Goal: Navigation & Orientation: Find specific page/section

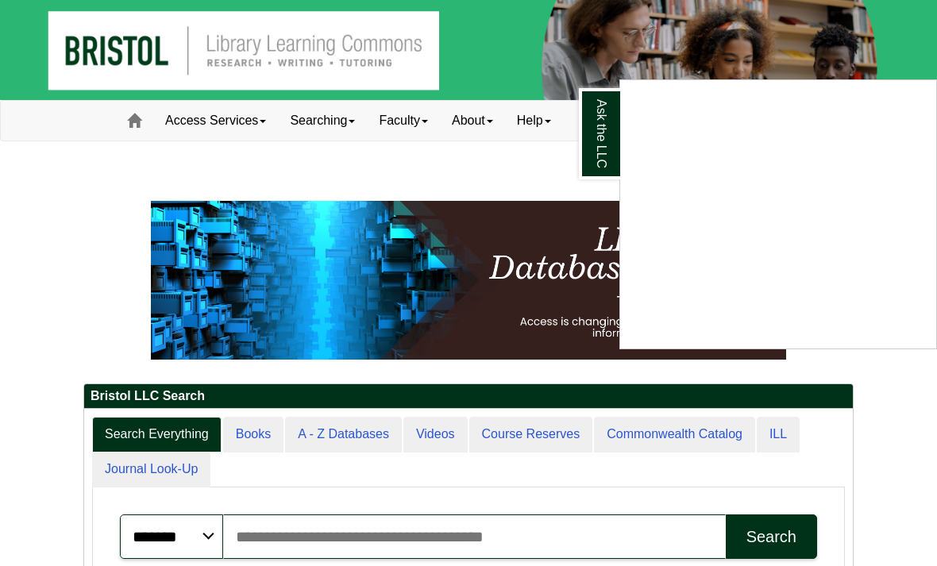
click at [490, 227] on div "Ask the LLC" at bounding box center [468, 283] width 937 height 566
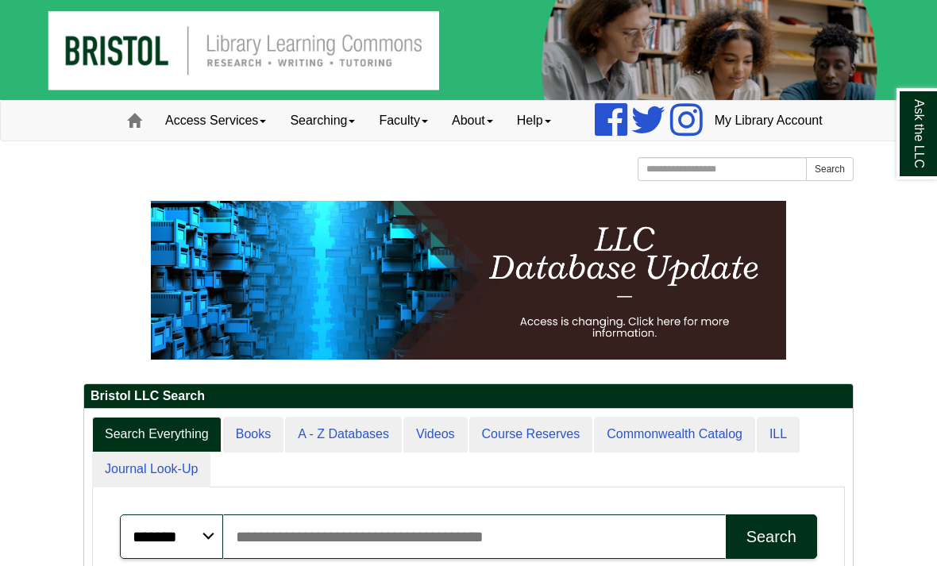
click at [732, 140] on link "My Library Account" at bounding box center [768, 121] width 132 height 40
click at [391, 140] on link "Faculty" at bounding box center [403, 121] width 73 height 40
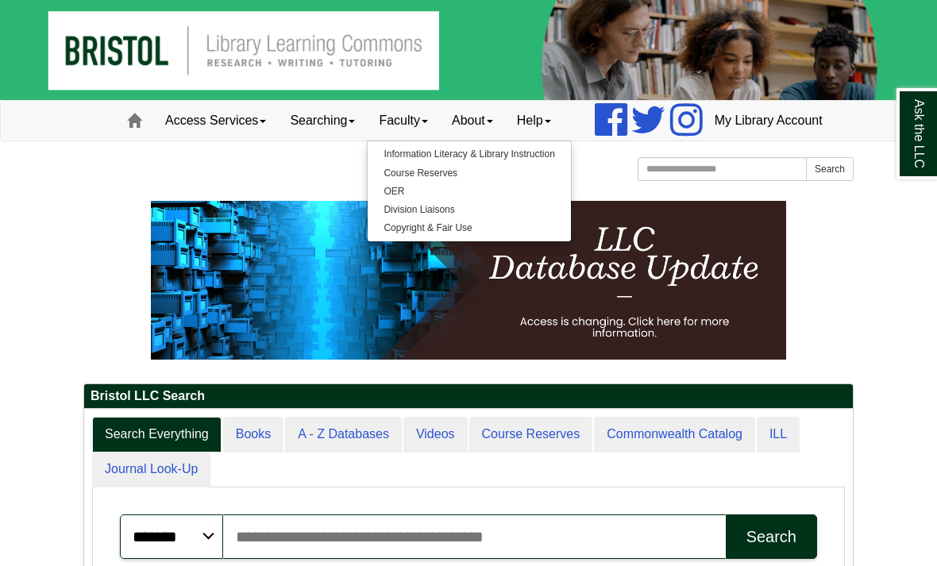
click at [280, 140] on link "Searching" at bounding box center [322, 121] width 89 height 40
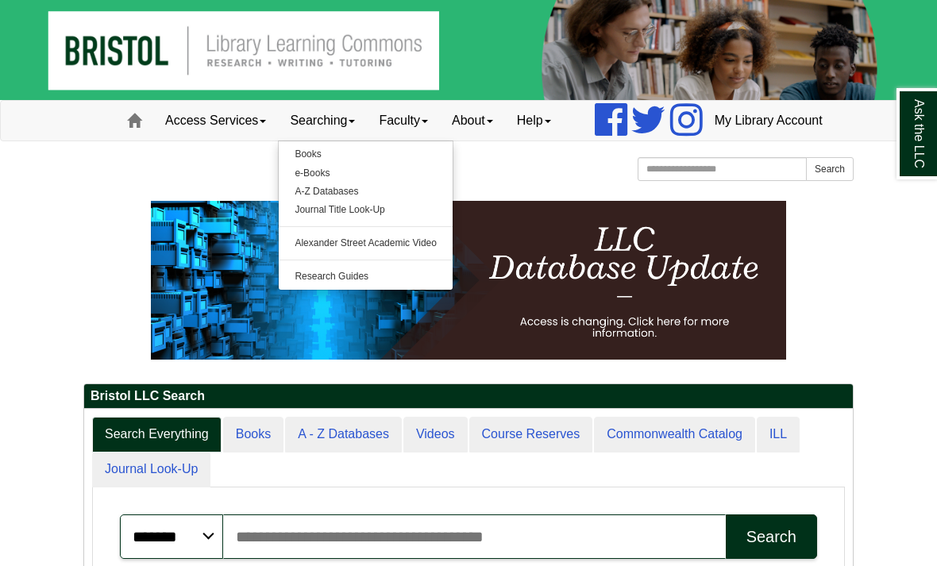
click at [169, 140] on link "Access Services" at bounding box center [215, 121] width 125 height 40
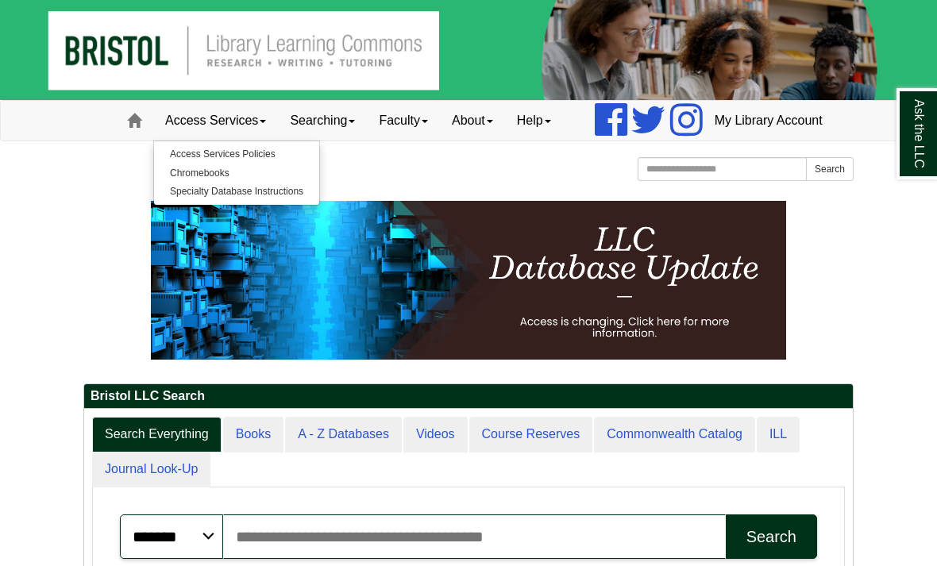
click at [440, 140] on link "About" at bounding box center [472, 121] width 65 height 40
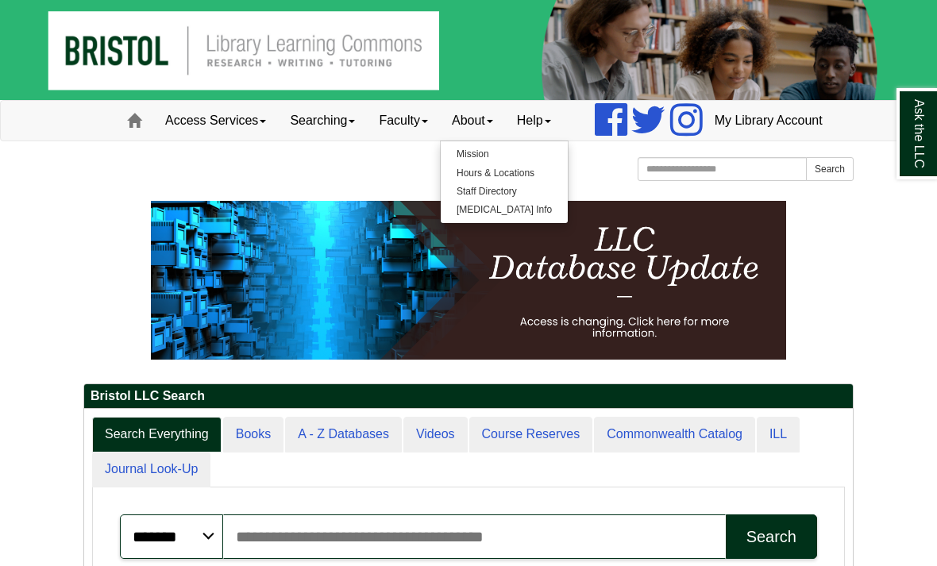
click at [505, 140] on link "Help" at bounding box center [534, 121] width 58 height 40
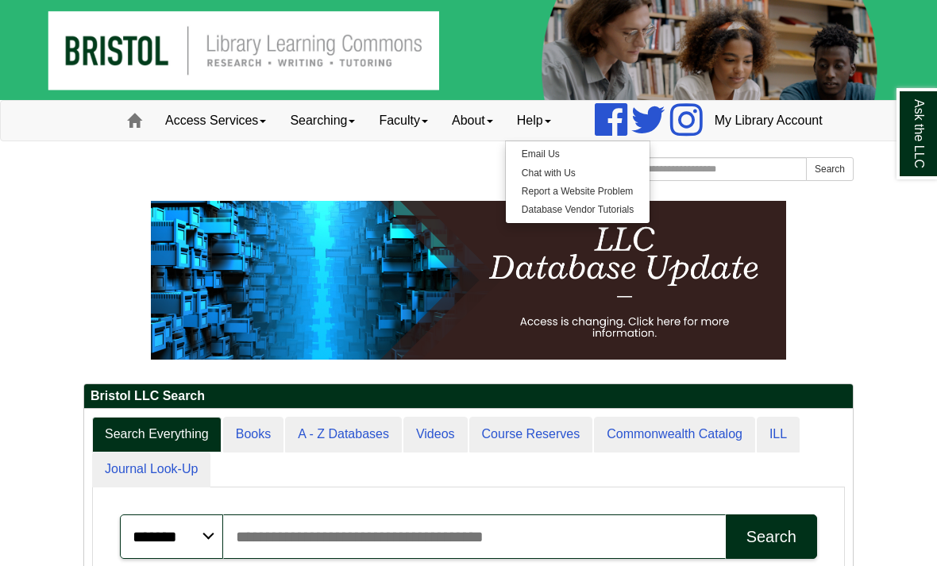
click at [175, 140] on link "Access Services" at bounding box center [215, 121] width 125 height 40
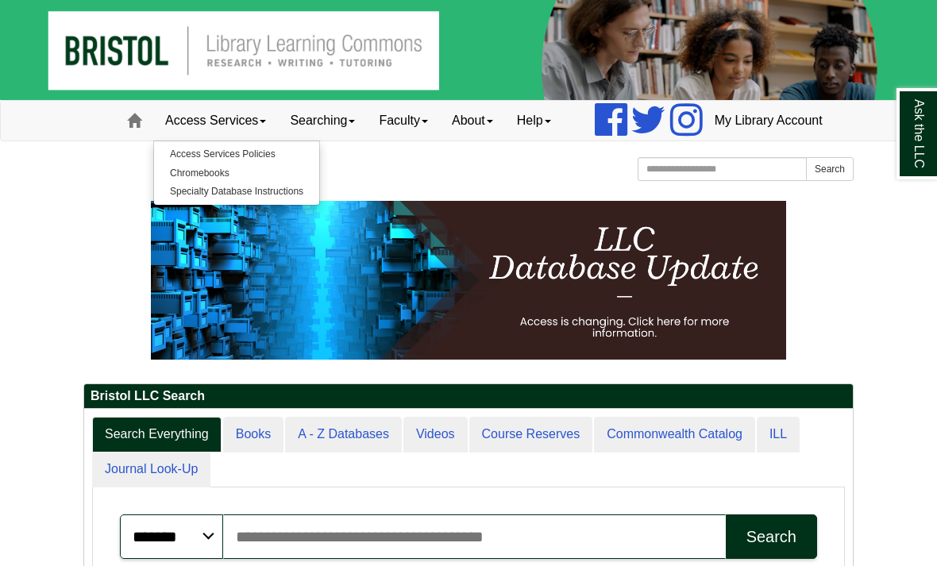
click at [190, 140] on link "Access Services" at bounding box center [215, 121] width 125 height 40
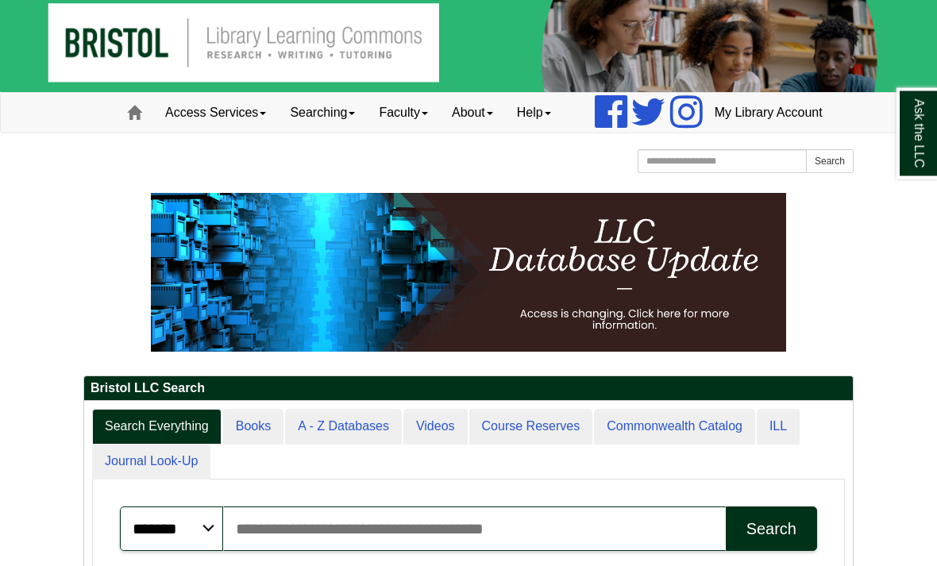
click at [369, 133] on link "Faculty" at bounding box center [403, 114] width 73 height 40
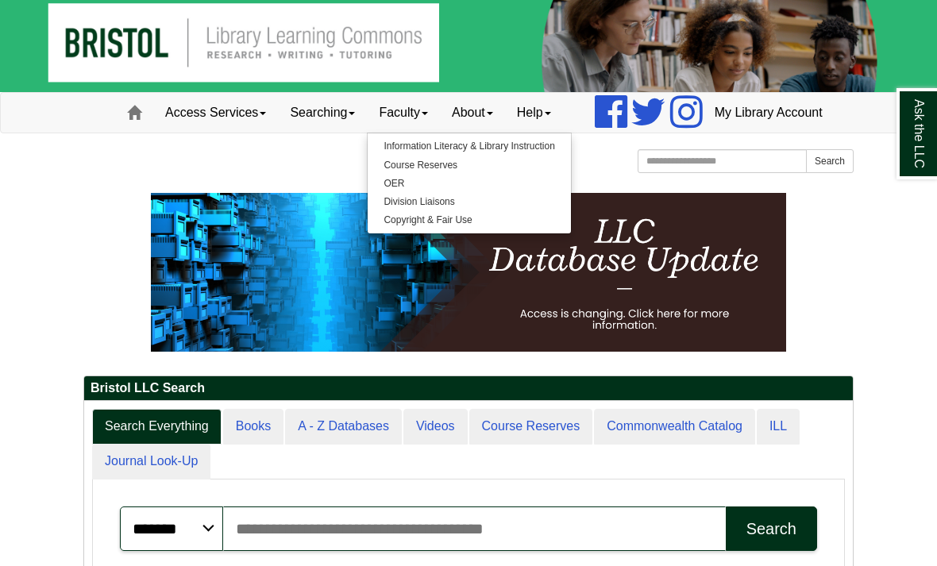
click at [278, 133] on link "Searching" at bounding box center [322, 113] width 89 height 40
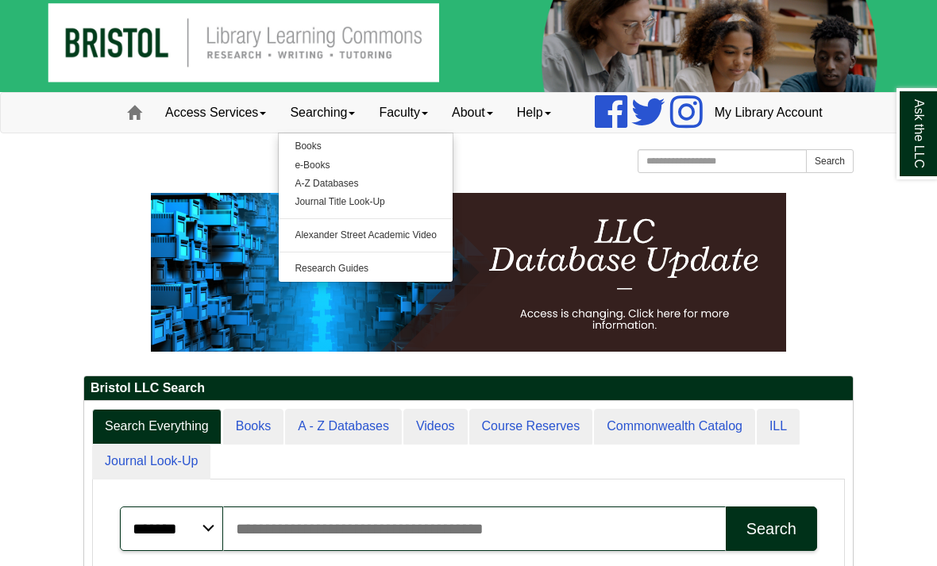
click at [279, 156] on link "Books" at bounding box center [366, 146] width 174 height 18
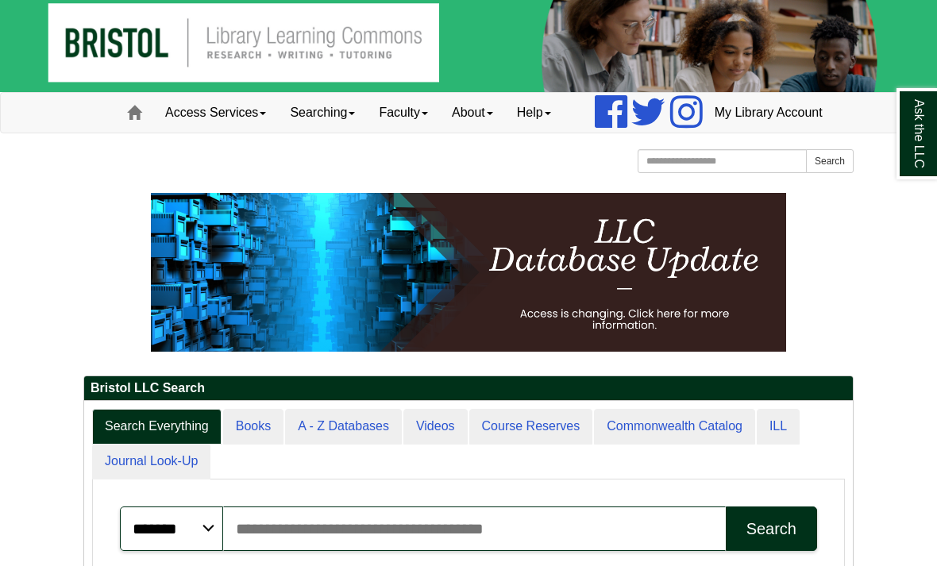
click at [317, 133] on link "Searching" at bounding box center [322, 113] width 89 height 40
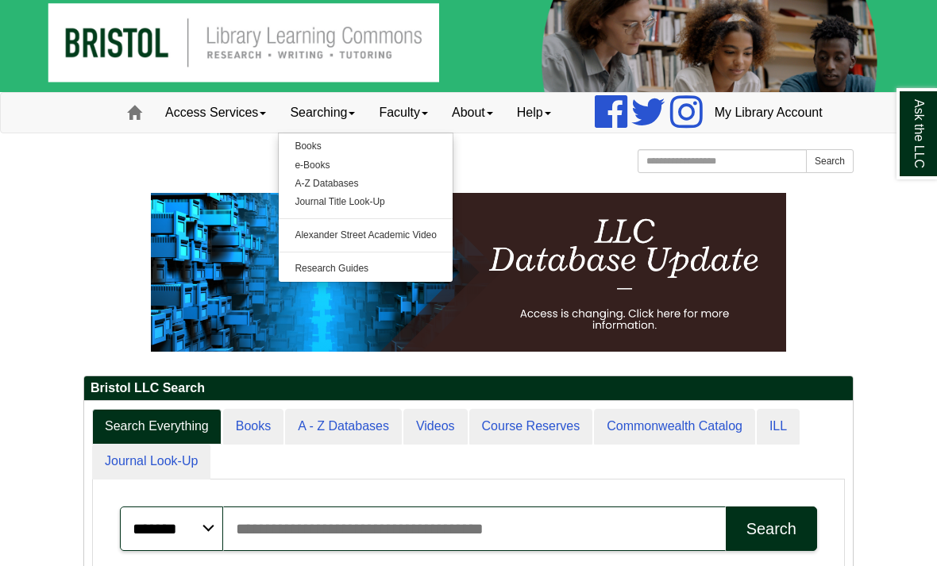
click at [287, 193] on link "A-Z Databases" at bounding box center [366, 184] width 174 height 18
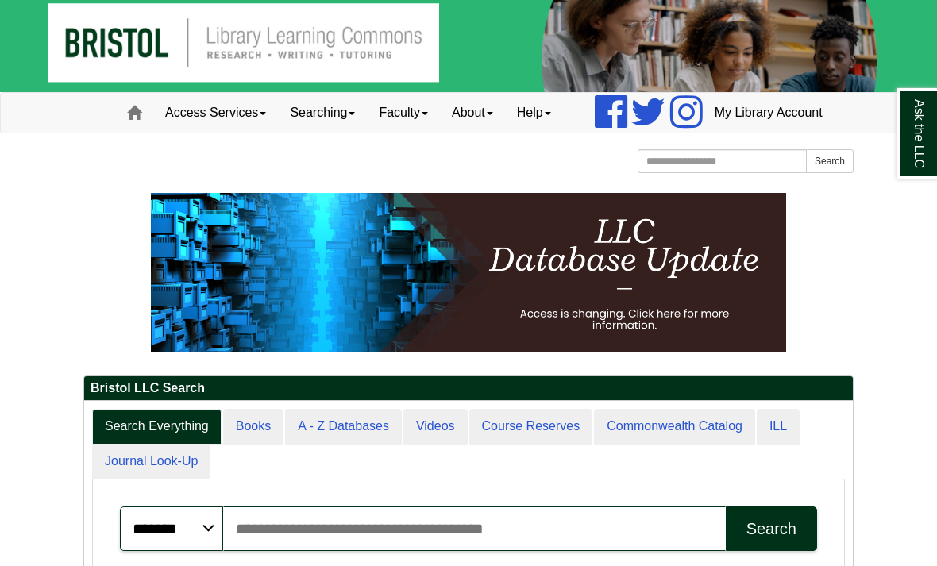
click at [288, 133] on link "Searching" at bounding box center [322, 113] width 89 height 40
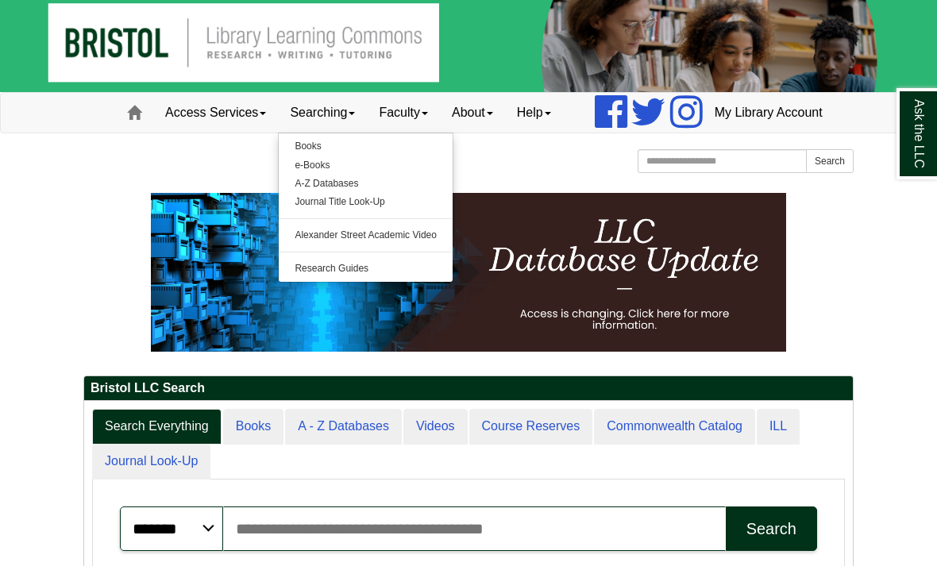
click at [279, 175] on link "e-Books" at bounding box center [366, 165] width 174 height 18
